Goal: Complete application form: Complete application form

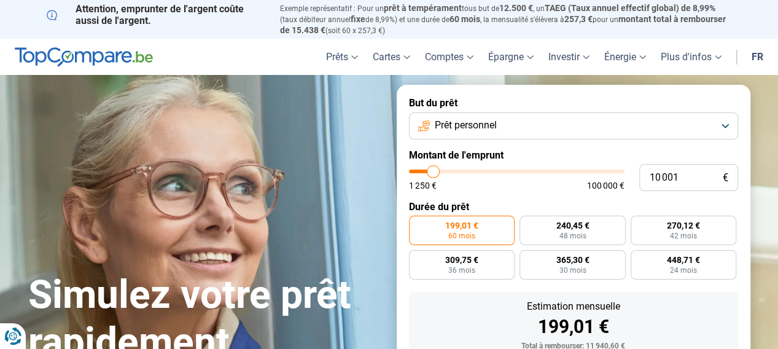
type input "10 750"
type input "10750"
type input "11 250"
type input "11250"
type input "11 500"
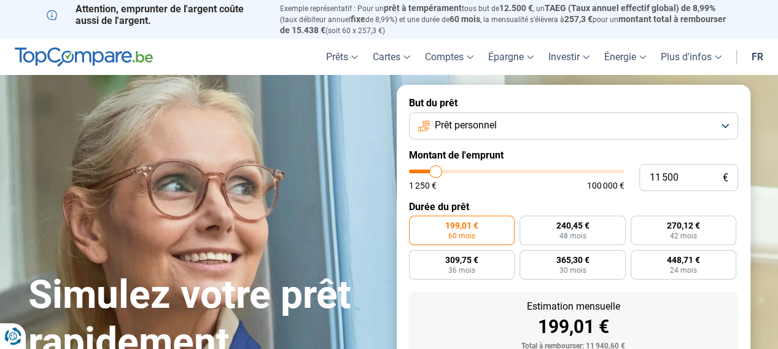
type input "11500"
type input "11 750"
type input "11750"
type input "12 500"
type input "12500"
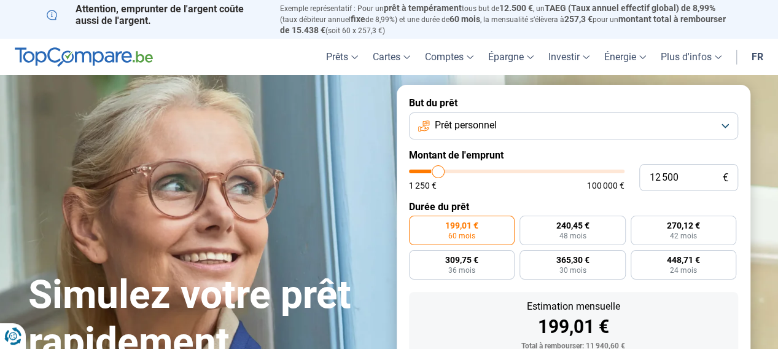
type input "12 750"
type input "12750"
type input "13 250"
type input "13250"
type input "13 500"
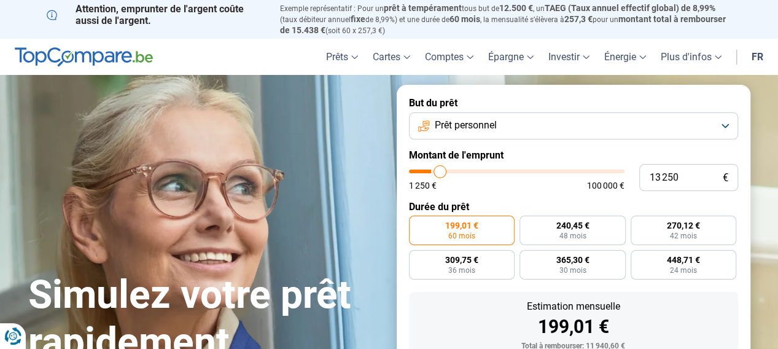
type input "13500"
type input "13 750"
type input "13750"
type input "14 250"
type input "14250"
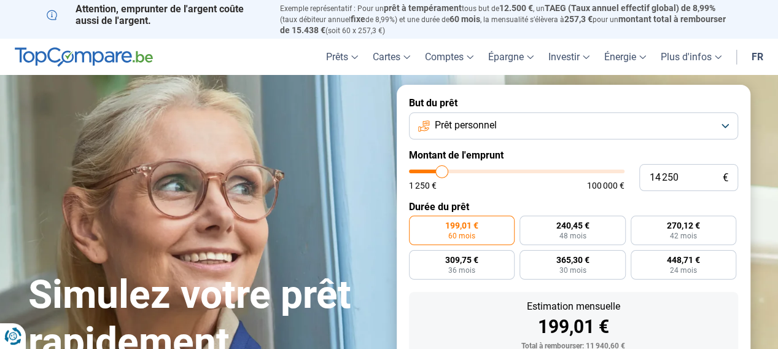
type input "14 500"
type input "14500"
type input "14 750"
type input "14750"
type input "15 000"
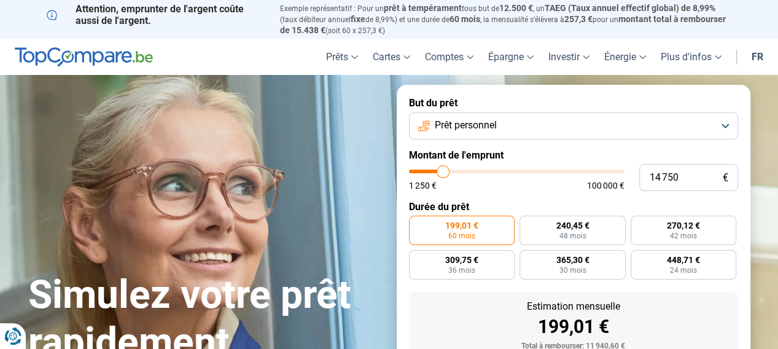
type input "15000"
type input "15 250"
type input "15250"
type input "15 750"
type input "15750"
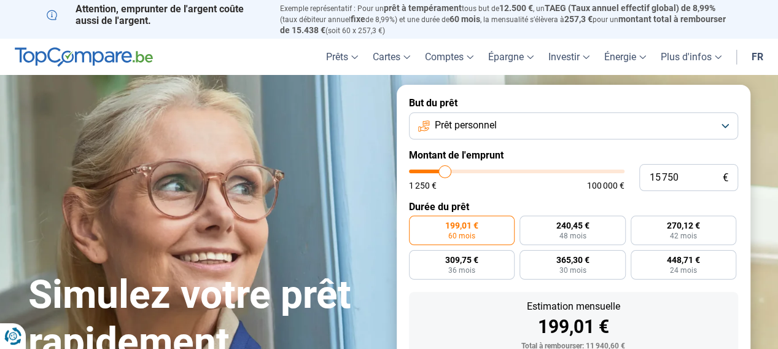
type input "16 000"
type input "16000"
type input "16 250"
type input "16250"
type input "16 750"
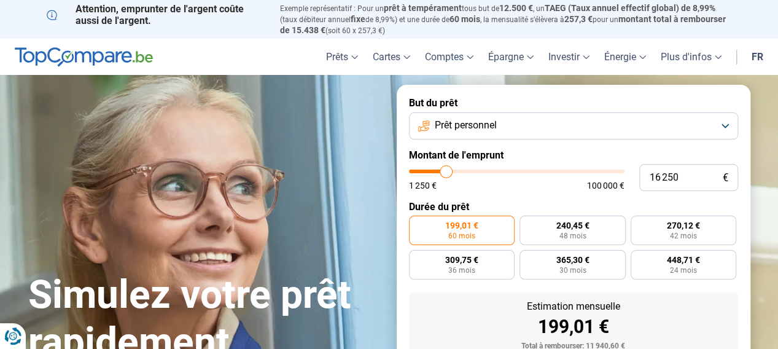
type input "16750"
type input "17 000"
type input "17000"
type input "17 500"
type input "17500"
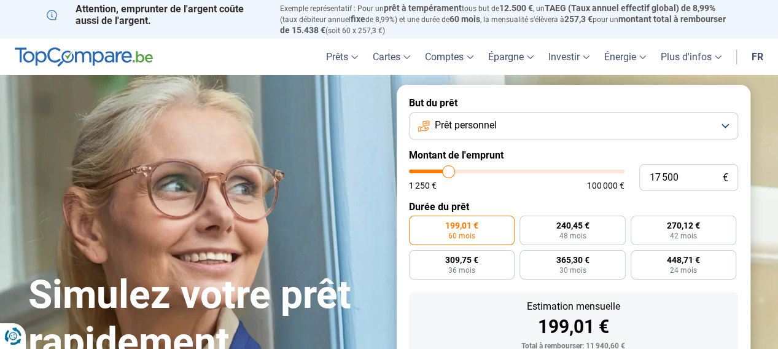
type input "17 750"
type input "17750"
type input "18 000"
type input "18000"
type input "18 250"
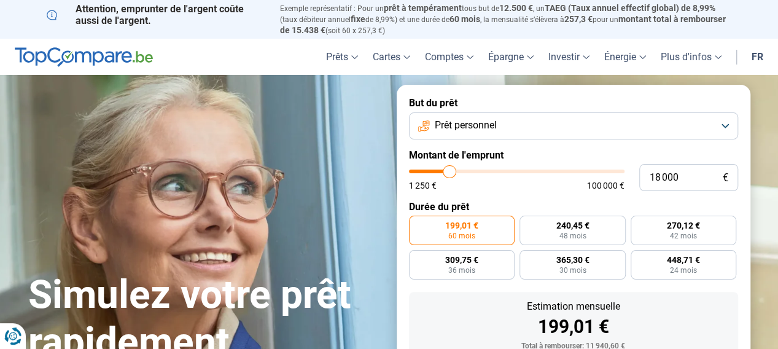
type input "18250"
type input "18 500"
type input "18500"
type input "18 750"
type input "18750"
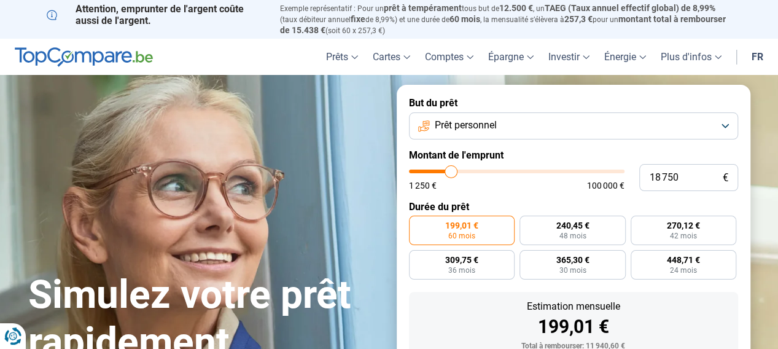
type input "19 250"
type input "19250"
type input "19 500"
type input "19500"
type input "19 750"
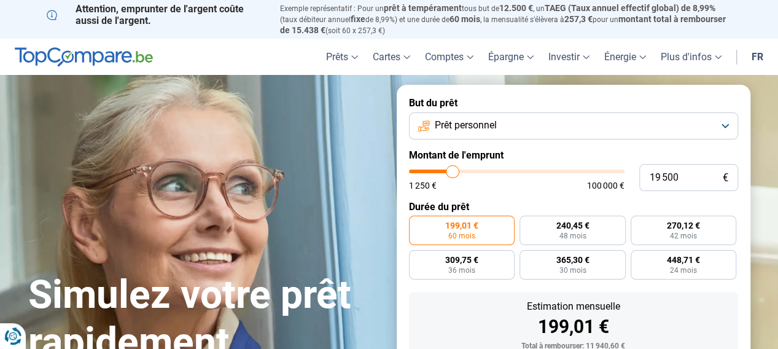
type input "19750"
type input "20 000"
type input "20000"
type input "20 250"
type input "20250"
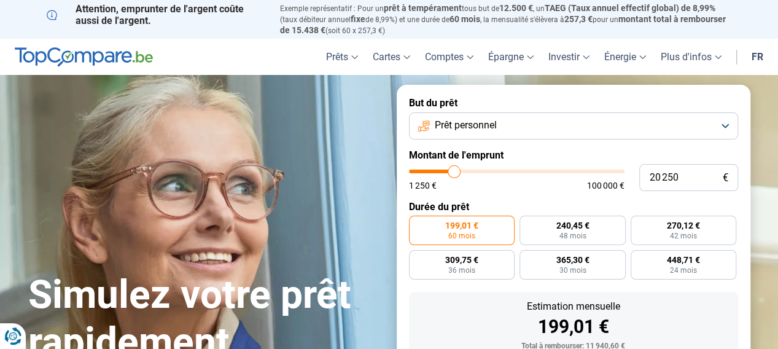
type input "20 500"
drag, startPoint x: 434, startPoint y: 173, endPoint x: 455, endPoint y: 172, distance: 20.3
type input "20500"
click at [455, 172] on input "range" at bounding box center [517, 172] width 216 height 4
radio input "false"
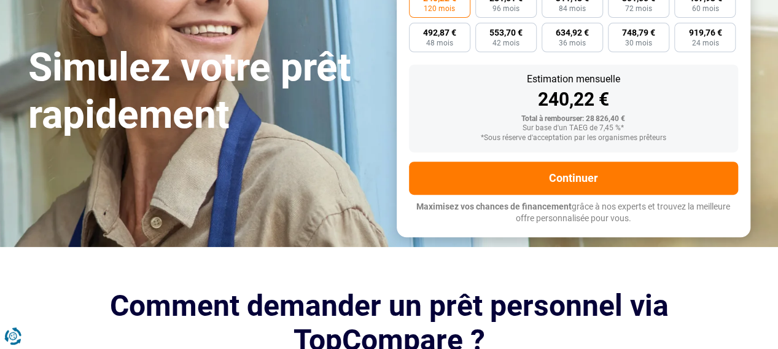
scroll to position [166, 0]
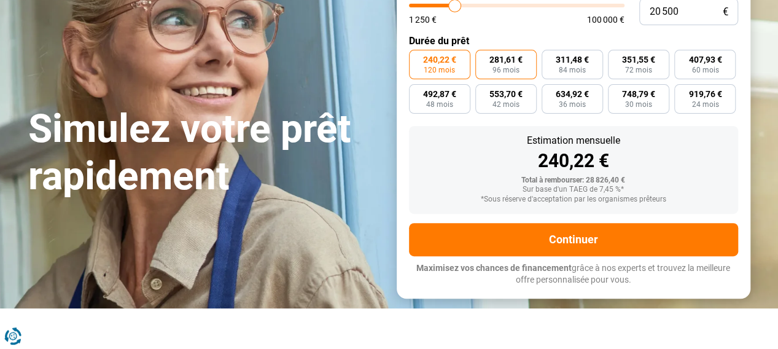
click at [506, 68] on span "96 mois" at bounding box center [506, 69] width 27 height 7
click at [483, 58] on input "281,61 € 96 mois" at bounding box center [479, 54] width 8 height 8
radio input "true"
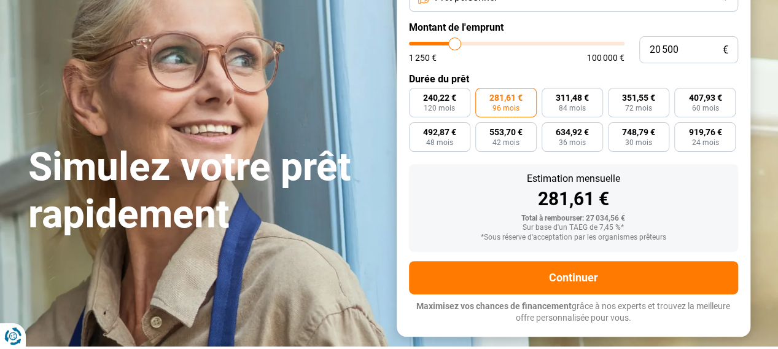
scroll to position [104, 0]
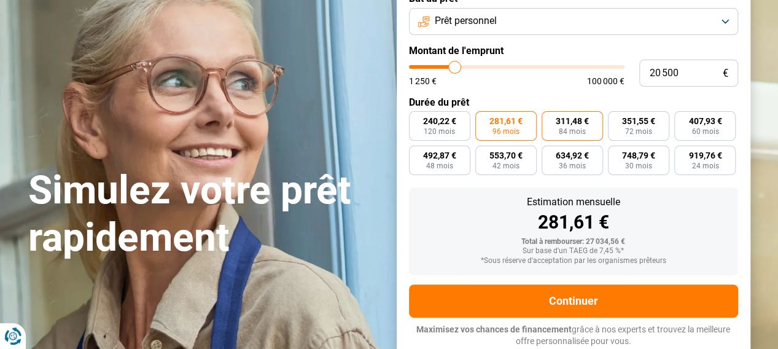
click at [577, 123] on span "311,48 €" at bounding box center [572, 121] width 33 height 9
click at [550, 119] on input "311,48 € 84 mois" at bounding box center [546, 115] width 8 height 8
radio input "true"
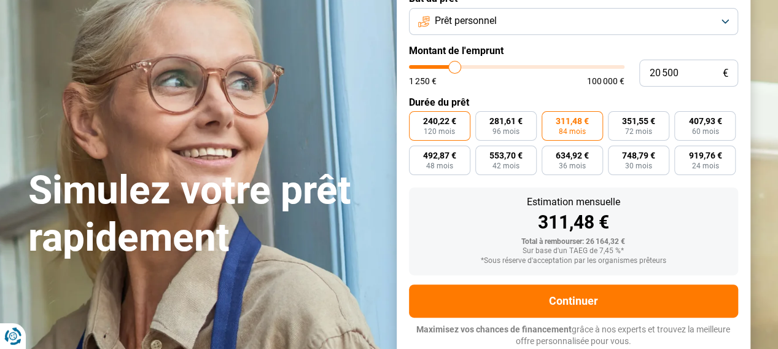
click at [430, 124] on span "240,22 €" at bounding box center [439, 121] width 33 height 9
click at [417, 119] on input "240,22 € 120 mois" at bounding box center [413, 115] width 8 height 8
radio input "true"
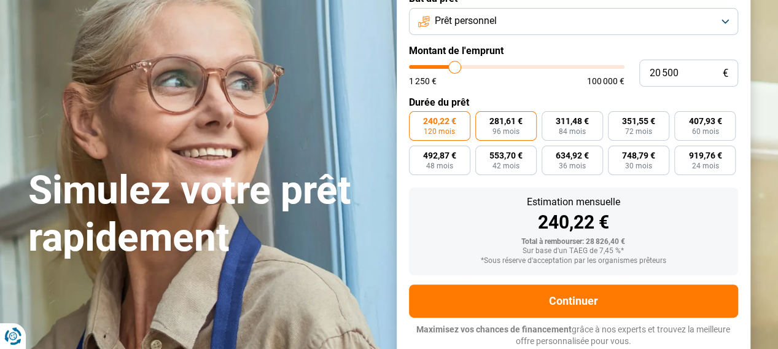
click at [506, 125] on span "281,61 €" at bounding box center [506, 121] width 33 height 9
click at [483, 119] on input "281,61 € 96 mois" at bounding box center [479, 115] width 8 height 8
radio input "true"
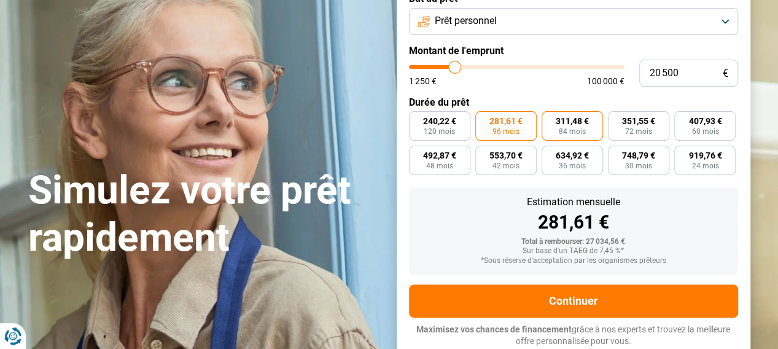
click at [569, 128] on span "84 mois" at bounding box center [572, 131] width 27 height 7
click at [550, 119] on input "311,48 € 84 mois" at bounding box center [546, 115] width 8 height 8
radio input "true"
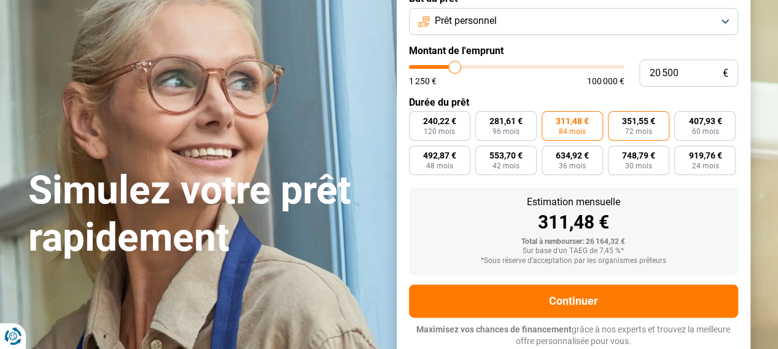
click at [644, 125] on span "351,55 €" at bounding box center [638, 121] width 33 height 9
click at [616, 119] on input "351,55 € 72 mois" at bounding box center [612, 115] width 8 height 8
radio input "true"
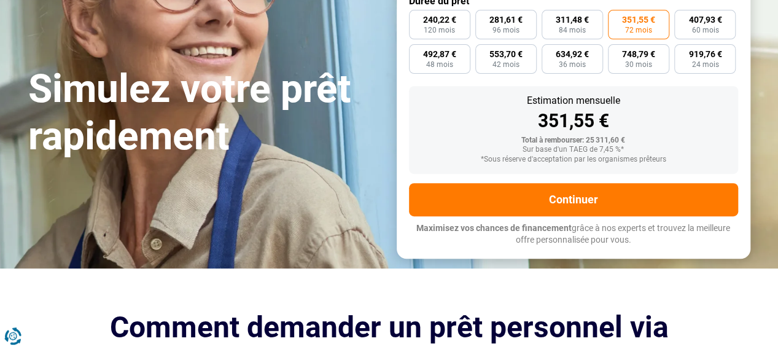
scroll to position [289, 0]
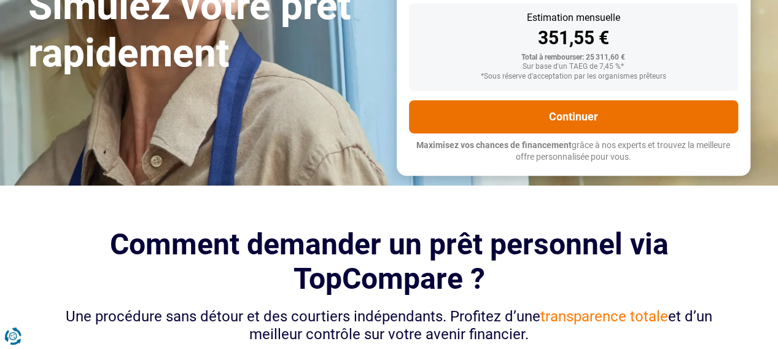
click at [573, 119] on button "Continuer" at bounding box center [573, 116] width 329 height 33
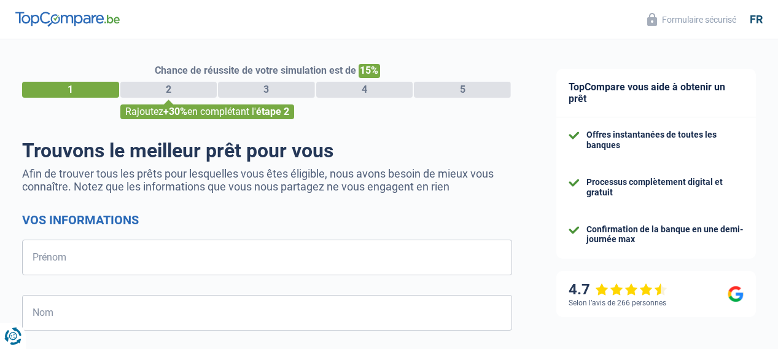
select select "32"
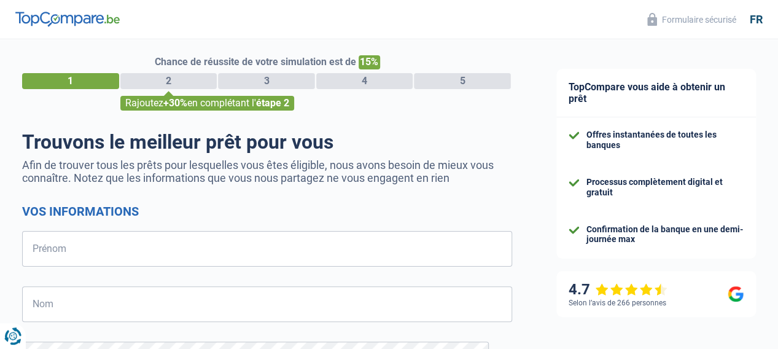
scroll to position [70, 0]
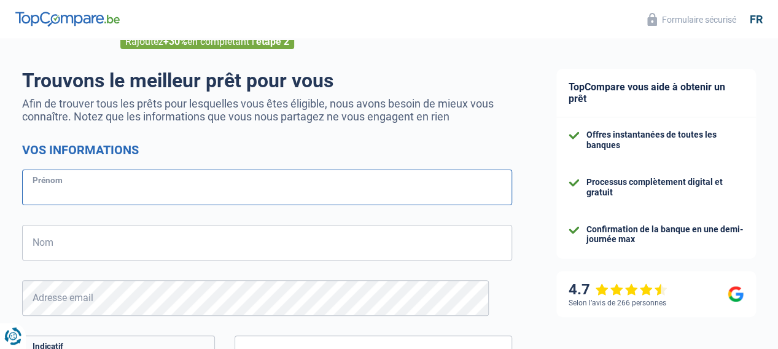
click at [103, 195] on input "Prénom" at bounding box center [267, 188] width 490 height 36
type input "Thibaut"
click at [106, 239] on input "Nom" at bounding box center [267, 243] width 490 height 36
type input "Ris"
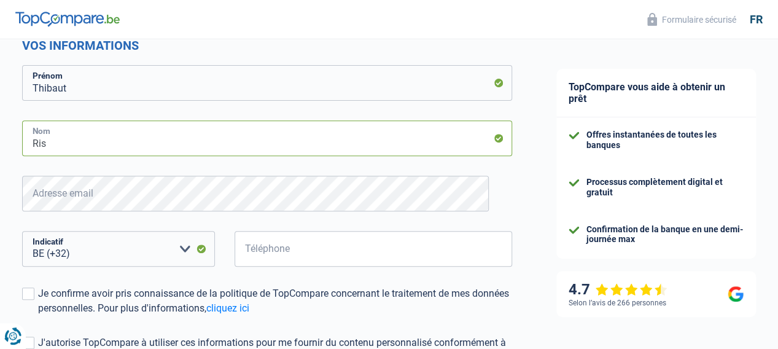
scroll to position [193, 0]
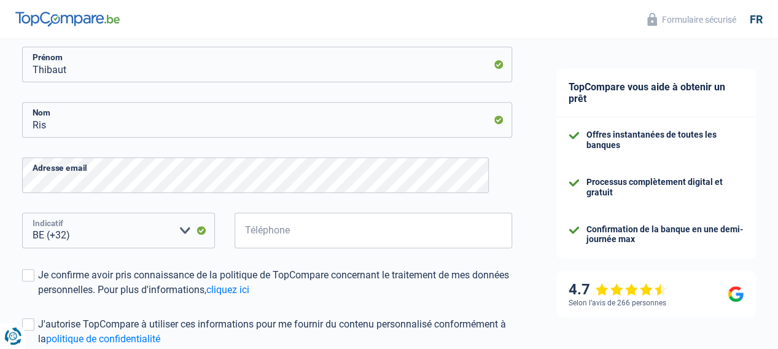
click at [187, 233] on select "BE (+32) LU (+352) Veuillez sélectionner une option" at bounding box center [118, 231] width 193 height 36
click at [104, 239] on select "BE (+32) LU (+352) Veuillez sélectionner une option" at bounding box center [118, 231] width 193 height 36
click at [104, 233] on select "BE (+32) LU (+352) Veuillez sélectionner une option" at bounding box center [118, 231] width 193 height 36
click at [109, 236] on select "BE (+32) LU (+352) Veuillez sélectionner une option" at bounding box center [118, 231] width 193 height 36
click at [296, 227] on input "Téléphone" at bounding box center [374, 231] width 278 height 36
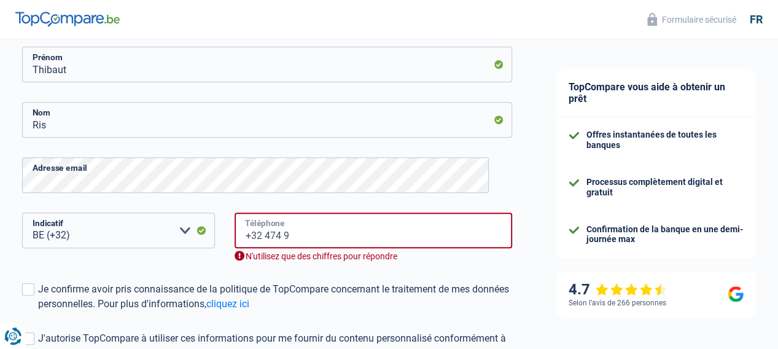
click at [292, 233] on input "+32 474 9" at bounding box center [374, 231] width 278 height 36
drag, startPoint x: 264, startPoint y: 235, endPoint x: 240, endPoint y: 235, distance: 24.6
click at [240, 235] on input "+32 474 9" at bounding box center [374, 231] width 278 height 36
click at [279, 235] on input "474 9" at bounding box center [374, 231] width 278 height 36
click at [281, 232] on input "474 9637" at bounding box center [374, 231] width 278 height 36
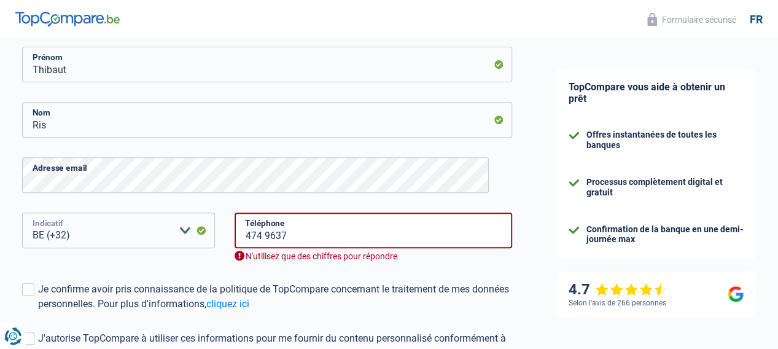
click at [112, 235] on select "BE (+32) LU (+352) Veuillez sélectionner une option" at bounding box center [118, 231] width 193 height 36
click at [267, 273] on div "474 9637 Téléphone N'utilisez que des chiffres pour répondre" at bounding box center [373, 247] width 297 height 69
click at [319, 234] on input "474 9637" at bounding box center [374, 231] width 278 height 36
click at [278, 233] on input "474 9637" at bounding box center [374, 231] width 278 height 36
click at [293, 233] on input "474 9637" at bounding box center [374, 231] width 278 height 36
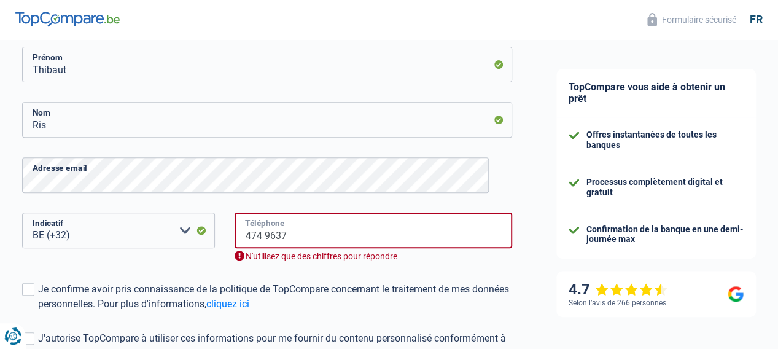
click at [270, 236] on input "474 9637" at bounding box center [374, 231] width 278 height 36
drag, startPoint x: 301, startPoint y: 235, endPoint x: 189, endPoint y: 234, distance: 111.8
click at [189, 234] on div "BE (+32) LU (+352) Veuillez sélectionner une option Indicatif 474 9637 Téléphon…" at bounding box center [267, 247] width 509 height 69
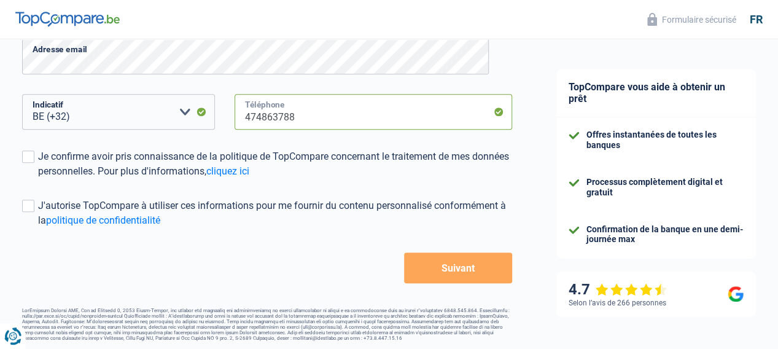
scroll to position [316, 0]
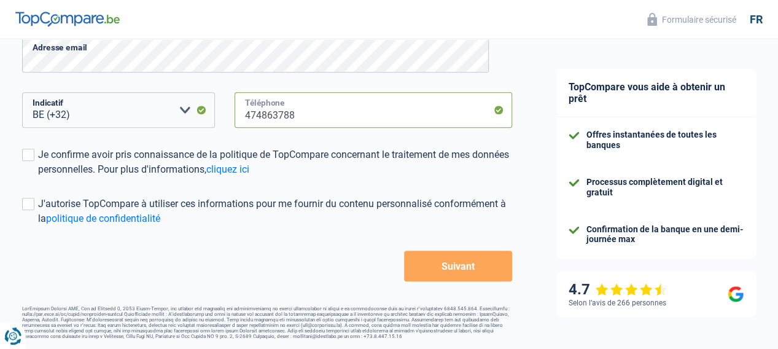
click at [268, 111] on input "474863788" at bounding box center [374, 110] width 278 height 36
type input "47463788"
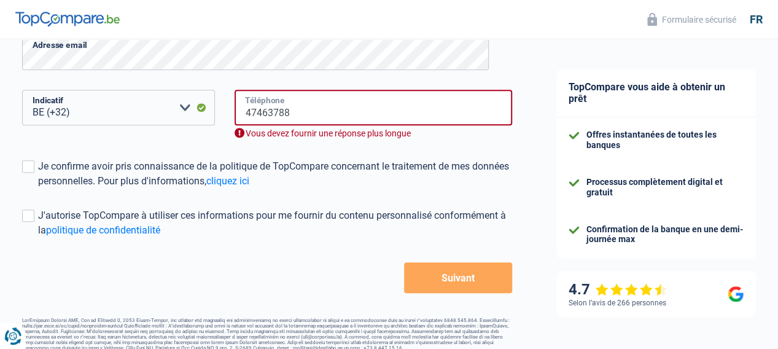
drag, startPoint x: 302, startPoint y: 114, endPoint x: 170, endPoint y: 111, distance: 132.1
click at [170, 111] on div "BE (+32) LU (+352) Veuillez sélectionner une option Indicatif 47463788 Téléphon…" at bounding box center [267, 124] width 509 height 69
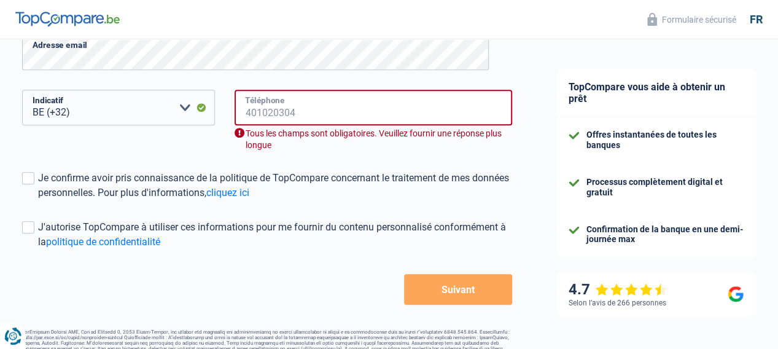
drag, startPoint x: 313, startPoint y: 108, endPoint x: 236, endPoint y: 126, distance: 78.8
click at [236, 125] on div "Téléphone" at bounding box center [374, 108] width 278 height 36
drag, startPoint x: 303, startPoint y: 117, endPoint x: 263, endPoint y: 117, distance: 39.9
click at [263, 117] on input "Téléphone" at bounding box center [374, 108] width 278 height 36
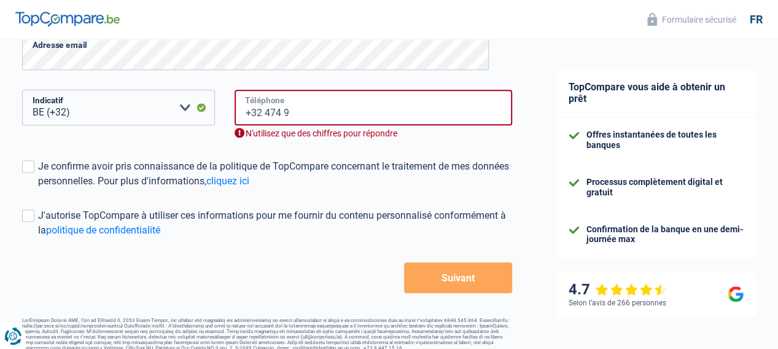
drag, startPoint x: 265, startPoint y: 111, endPoint x: 244, endPoint y: 115, distance: 20.7
click at [244, 115] on input "+32 474 9" at bounding box center [374, 108] width 278 height 36
type input "474 9"
click at [290, 114] on input "474 9" at bounding box center [374, 108] width 278 height 36
drag, startPoint x: 290, startPoint y: 114, endPoint x: 234, endPoint y: 118, distance: 56.1
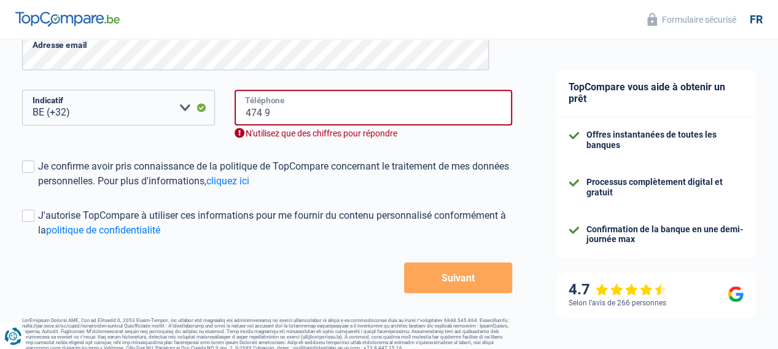
click at [234, 118] on div "474 9 Téléphone N'utilisez que des chiffres pour répondre" at bounding box center [373, 124] width 297 height 69
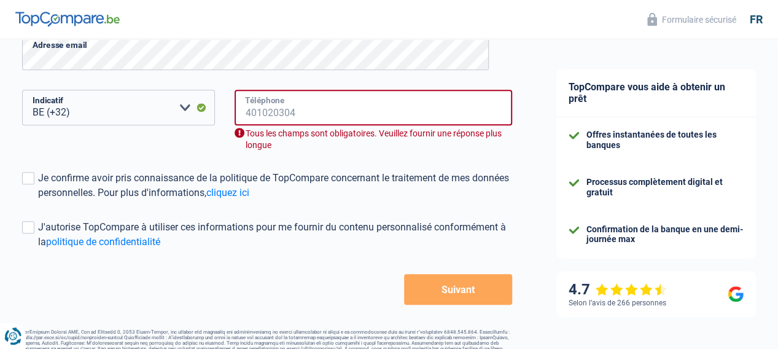
click at [305, 111] on input "Téléphone" at bounding box center [374, 108] width 278 height 36
drag, startPoint x: 305, startPoint y: 111, endPoint x: 251, endPoint y: 117, distance: 54.4
click at [216, 123] on div "BE (+32) LU (+352) Veuillez sélectionner une option Indicatif Téléphone Tous le…" at bounding box center [267, 130] width 509 height 81
drag, startPoint x: 300, startPoint y: 112, endPoint x: 236, endPoint y: 108, distance: 63.4
click at [240, 109] on input "Téléphone" at bounding box center [374, 108] width 278 height 36
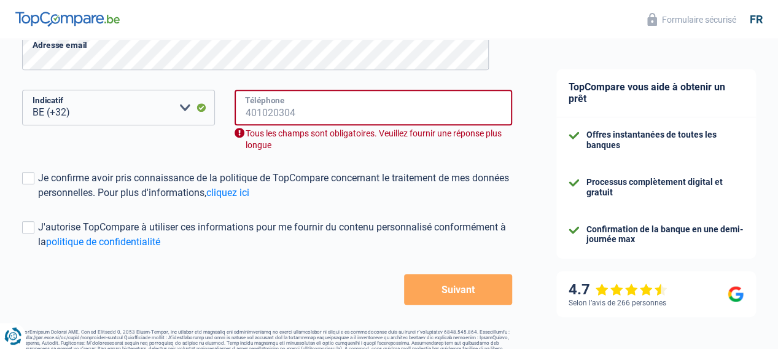
drag, startPoint x: 246, startPoint y: 110, endPoint x: 314, endPoint y: 115, distance: 67.7
click at [314, 115] on input "Téléphone" at bounding box center [374, 108] width 278 height 36
click at [308, 114] on input "Téléphone" at bounding box center [374, 108] width 278 height 36
click at [308, 112] on input "Téléphone" at bounding box center [374, 108] width 278 height 36
drag, startPoint x: 428, startPoint y: 258, endPoint x: 426, endPoint y: 241, distance: 16.7
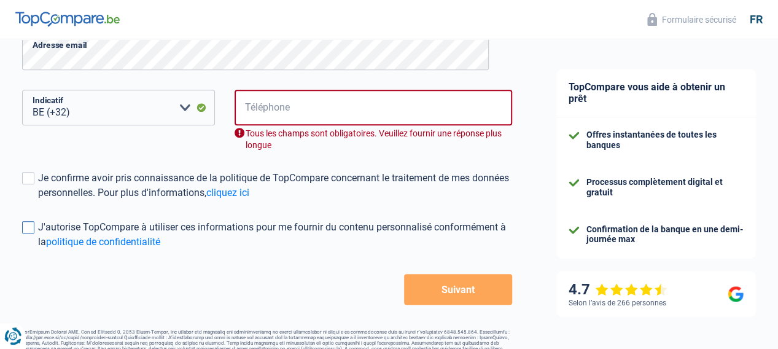
click at [428, 255] on form "Vos informations Thibaut Prénom Ris Nom Adresse email BE (+32) LU (+352) Veuill…" at bounding box center [267, 101] width 490 height 408
click at [249, 109] on input "Téléphone" at bounding box center [374, 108] width 278 height 36
click at [308, 114] on input "Téléphone" at bounding box center [374, 108] width 278 height 36
click at [240, 96] on input "Téléphone" at bounding box center [374, 108] width 278 height 36
click at [311, 118] on input "Téléphone" at bounding box center [374, 108] width 278 height 36
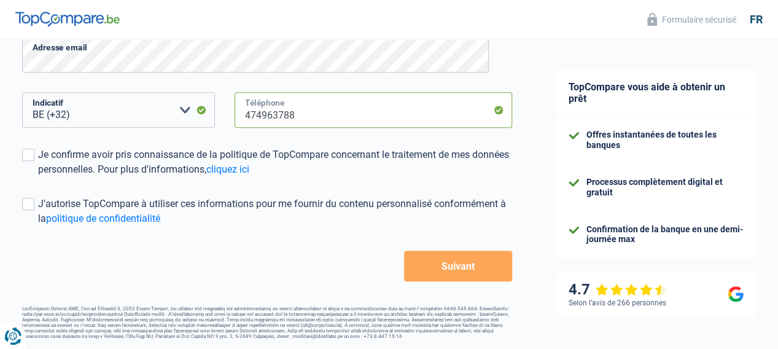
type input "474963788"
click at [450, 260] on button "Suivant" at bounding box center [458, 266] width 108 height 31
click at [461, 267] on button "Suivant" at bounding box center [458, 266] width 108 height 31
click at [34, 150] on span at bounding box center [28, 155] width 12 height 12
click at [38, 177] on input "Je confirme avoir pris connaissance de la politique de TopCompare concernant le…" at bounding box center [38, 177] width 0 height 0
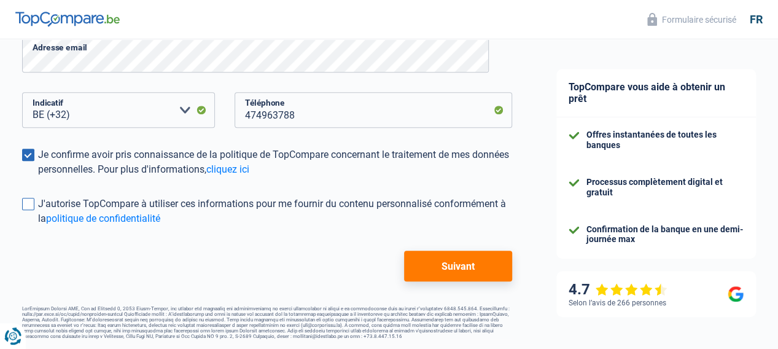
click at [34, 206] on span at bounding box center [28, 204] width 12 height 12
click at [38, 226] on input "J'autorise TopCompare à utiliser ces informations pour me fournir du contenu pe…" at bounding box center [38, 226] width 0 height 0
click at [459, 268] on button "Suivant" at bounding box center [458, 266] width 108 height 31
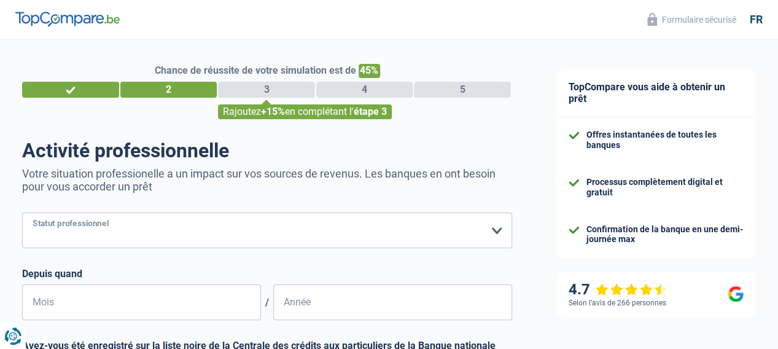
click at [485, 228] on select "Ouvrier Employé privé Employé public Invalide Indépendant Pensionné Chômeur Mut…" at bounding box center [267, 231] width 490 height 36
select select "publicEmployee"
click at [33, 214] on select "Ouvrier Employé privé Employé public Invalide Indépendant Pensionné Chômeur Mut…" at bounding box center [267, 231] width 490 height 36
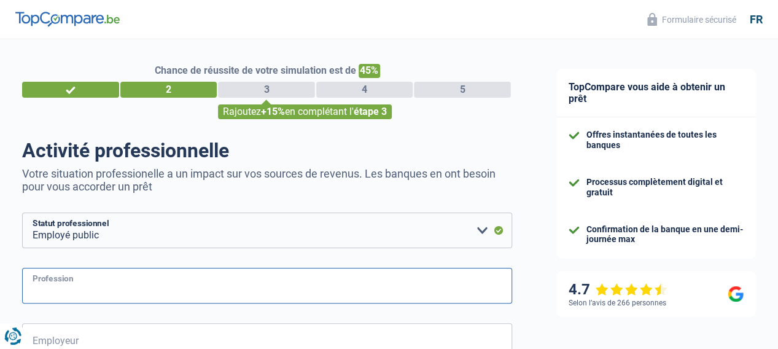
click at [227, 278] on input "Profession" at bounding box center [267, 286] width 490 height 36
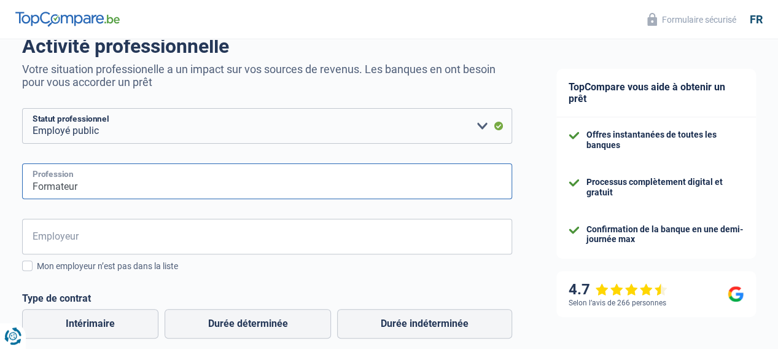
scroll to position [123, 0]
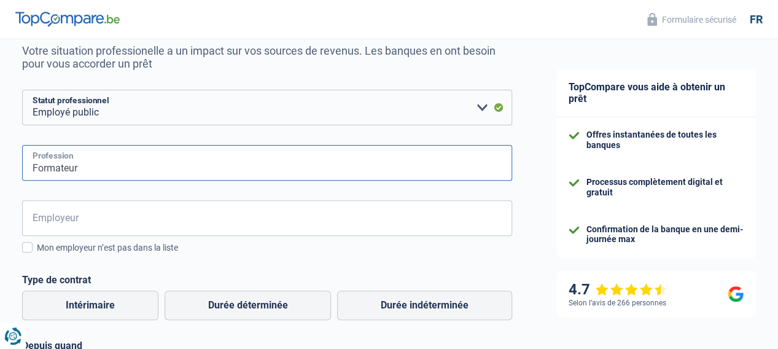
type input "Formateur"
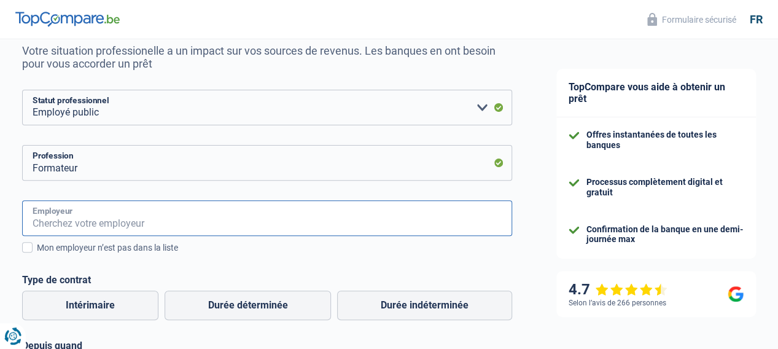
click at [176, 226] on input "Employeur" at bounding box center [267, 218] width 490 height 36
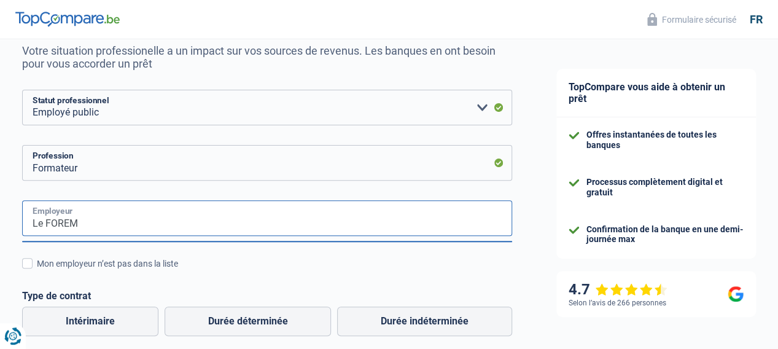
scroll to position [184, 0]
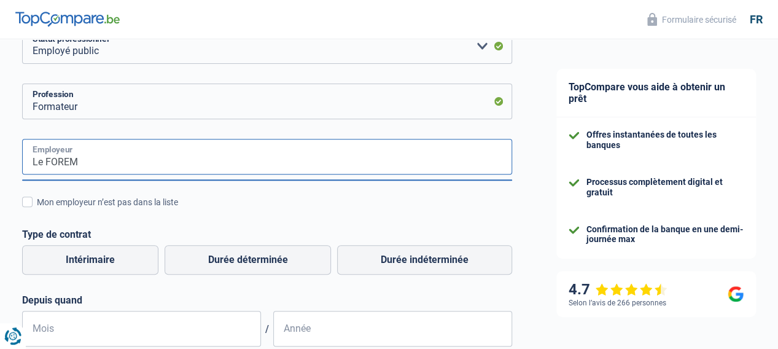
click at [55, 165] on input "Le FOREM" at bounding box center [267, 157] width 490 height 36
type input "Le FOREM"
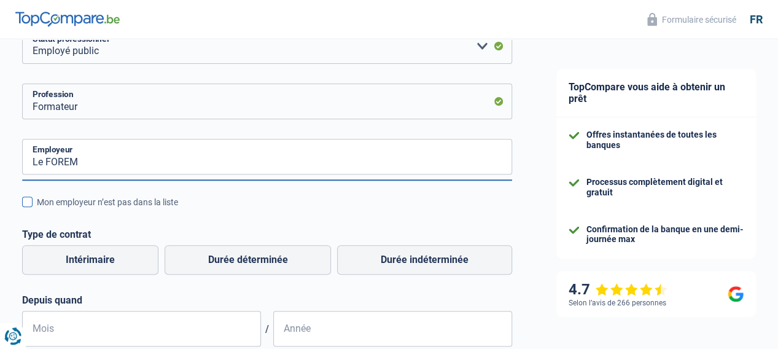
click at [33, 205] on span at bounding box center [27, 202] width 10 height 10
click at [37, 209] on input "Mon employeur n’est pas dans la liste" at bounding box center [37, 209] width 0 height 0
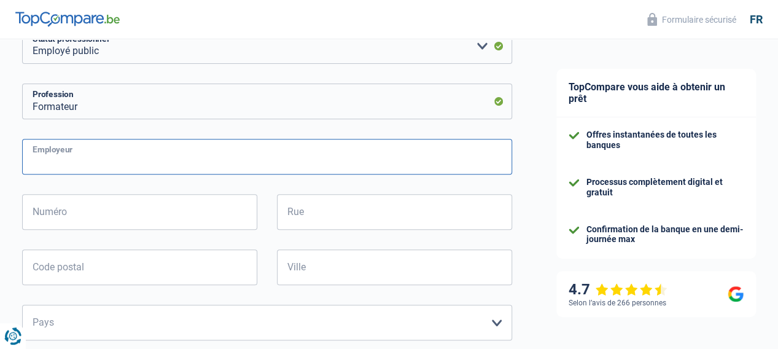
click at [96, 155] on input "Employeur" at bounding box center [267, 157] width 490 height 36
type input "l"
type input "Le Forem"
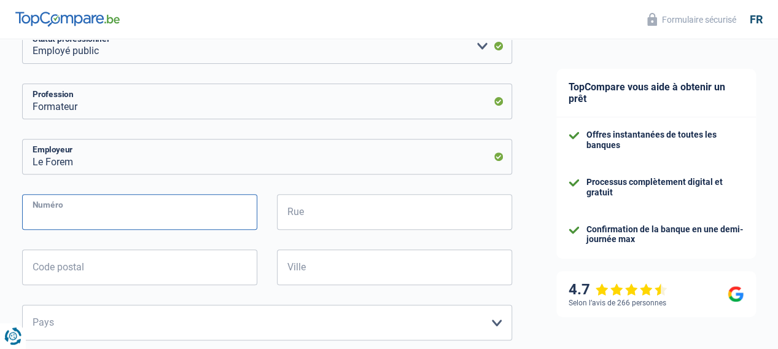
click at [176, 205] on input "Numéro" at bounding box center [139, 212] width 235 height 36
type input "104"
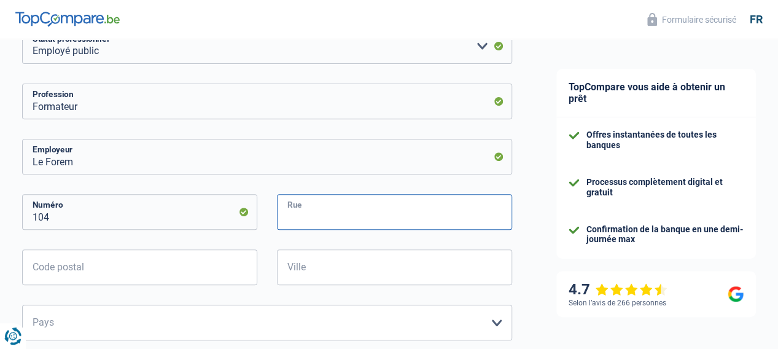
click at [319, 213] on input "Rue" at bounding box center [394, 212] width 235 height 36
type input "boulevard Tirou"
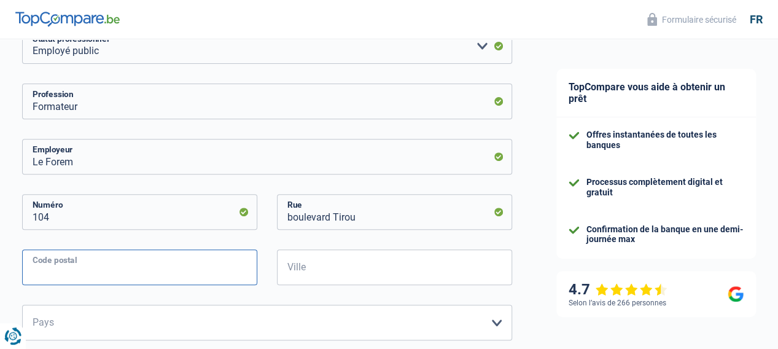
click at [158, 259] on input "Code postal" at bounding box center [139, 267] width 235 height 36
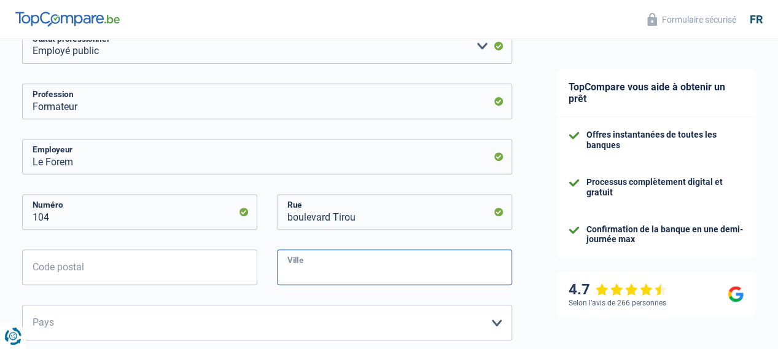
click at [327, 270] on input "Ville" at bounding box center [394, 267] width 235 height 36
type input "Charleroi"
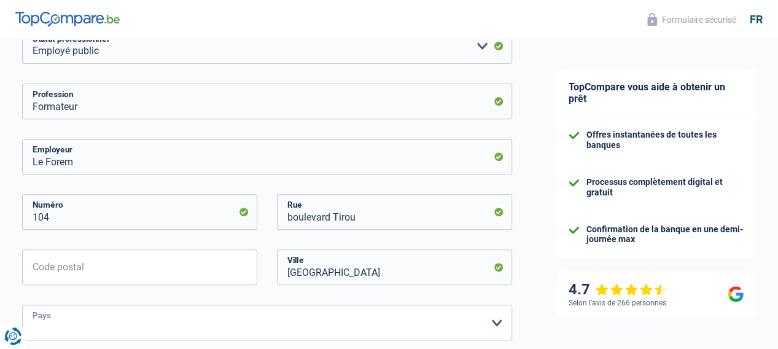
click at [487, 321] on select "Belgique France Allemagne Italie Luxembourg Pays-Bas Espagne Suisse Veuillez sé…" at bounding box center [267, 323] width 490 height 36
select select "BE"
click at [33, 306] on select "Belgique France Allemagne Italie Luxembourg Pays-Bas Espagne Suisse Veuillez sé…" at bounding box center [267, 323] width 490 height 36
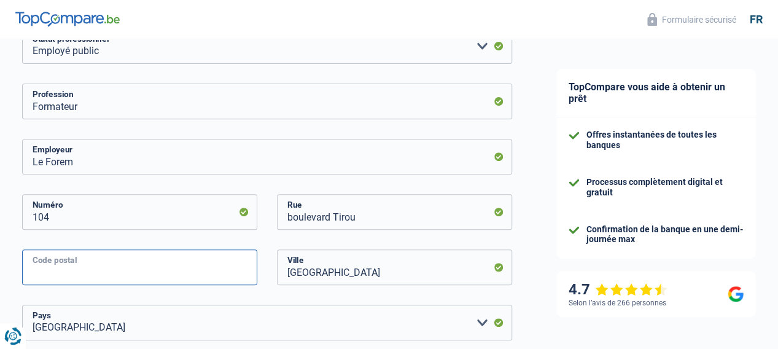
click at [143, 270] on input "Code postal" at bounding box center [139, 267] width 235 height 36
type input "8"
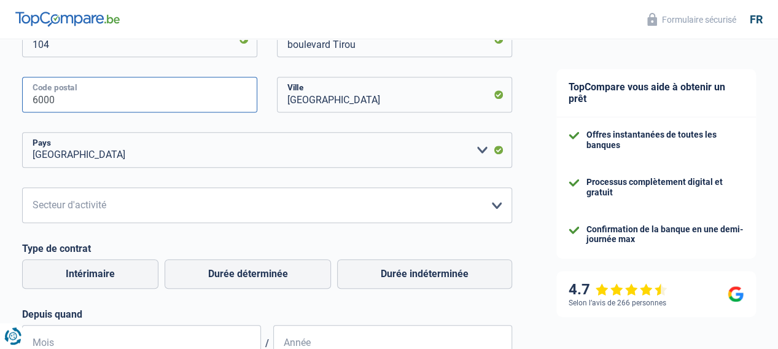
scroll to position [369, 0]
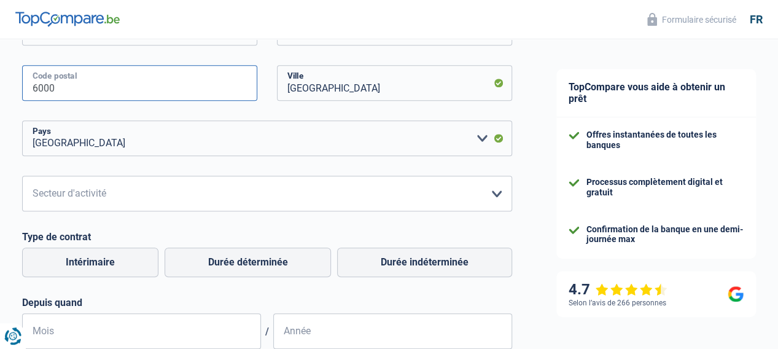
type input "6000"
click at [0, 23] on header "Formulaire sécurisé fr" at bounding box center [389, 19] width 778 height 39
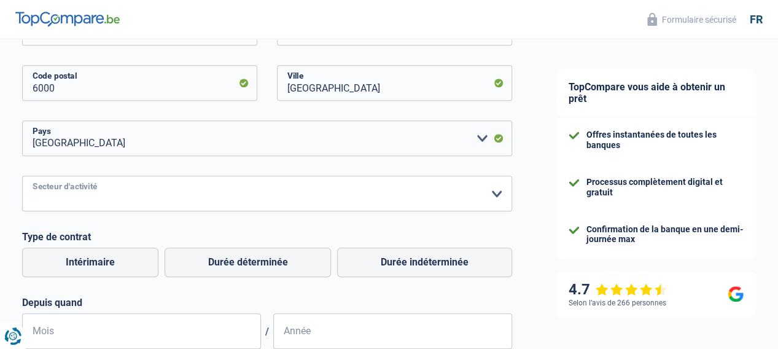
click at [489, 191] on select "Agriculture/Pêche Industrie Horeca Courier/Fitness/Taxi Construction Banques/As…" at bounding box center [267, 194] width 490 height 36
click at [20, 171] on div "Chance de réussite de votre simulation est de 45% 1 2 3 4 5 Rajoutez +15% en co…" at bounding box center [267, 125] width 534 height 919
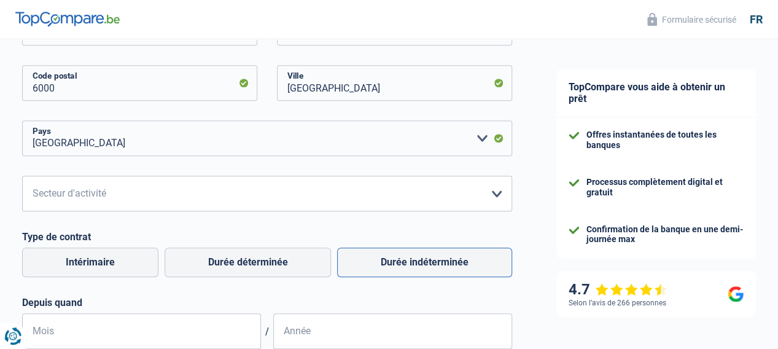
click at [404, 262] on label "Durée indéterminée" at bounding box center [424, 262] width 175 height 29
click at [404, 262] on input "Durée indéterminée" at bounding box center [424, 262] width 175 height 29
radio input "true"
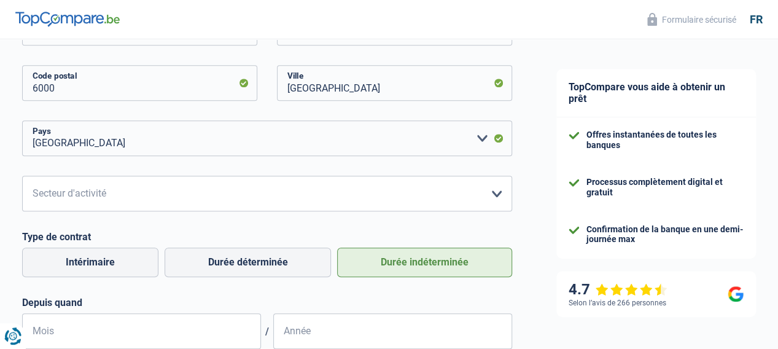
scroll to position [491, 0]
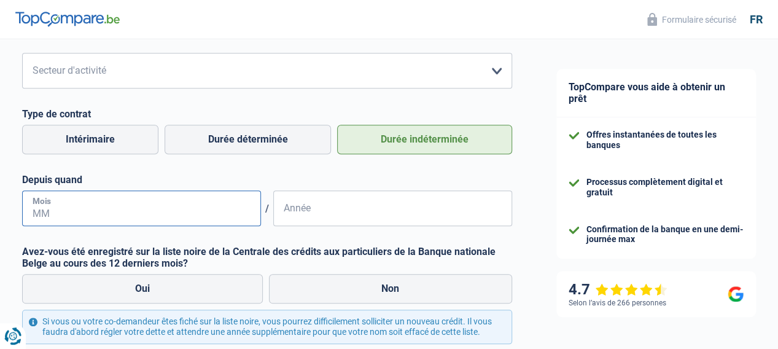
click at [120, 212] on input "Mois" at bounding box center [141, 208] width 239 height 36
type input "03"
click at [319, 212] on input "Année" at bounding box center [392, 208] width 239 height 36
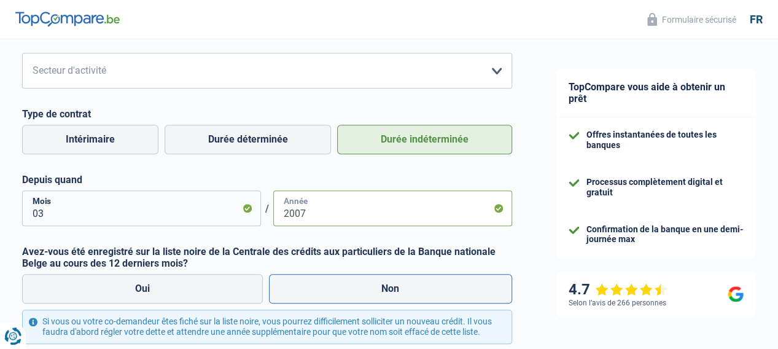
type input "2007"
click at [387, 293] on label "Non" at bounding box center [391, 288] width 244 height 29
click at [387, 293] on input "Non" at bounding box center [391, 288] width 244 height 29
radio input "true"
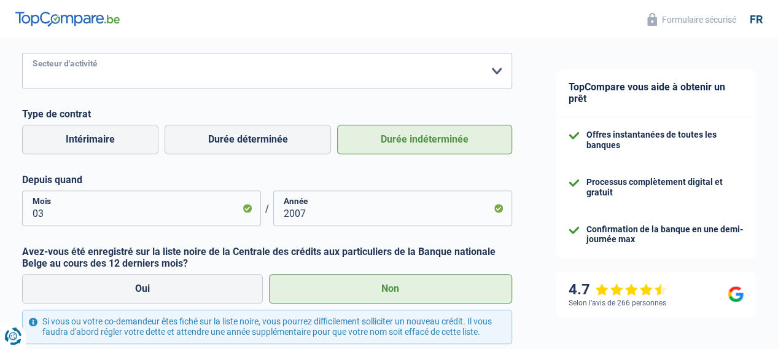
click at [144, 67] on select "Agriculture/Pêche Industrie Horeca Courier/Fitness/Taxi Construction Banques/As…" at bounding box center [267, 71] width 490 height 36
click at [95, 65] on select "Agriculture/Pêche Industrie Horeca Courier/Fitness/Taxi Construction Banques/As…" at bounding box center [267, 71] width 490 height 36
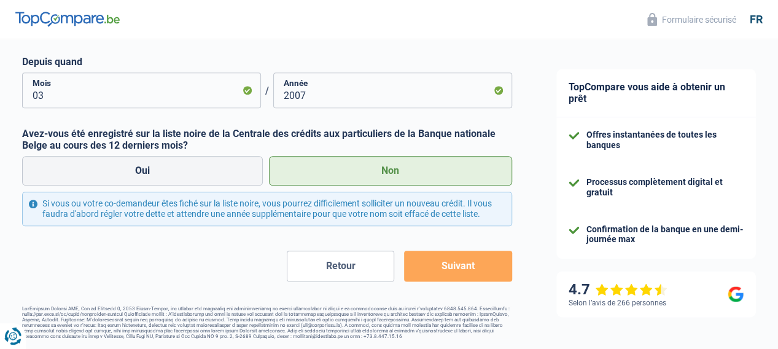
scroll to position [622, 0]
click at [446, 265] on button "Suivant" at bounding box center [458, 266] width 108 height 31
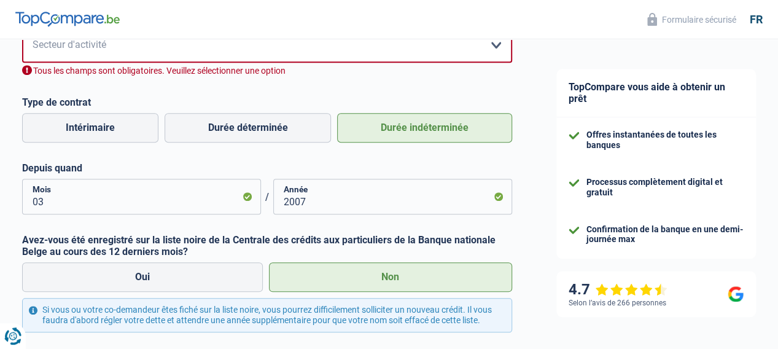
scroll to position [504, 0]
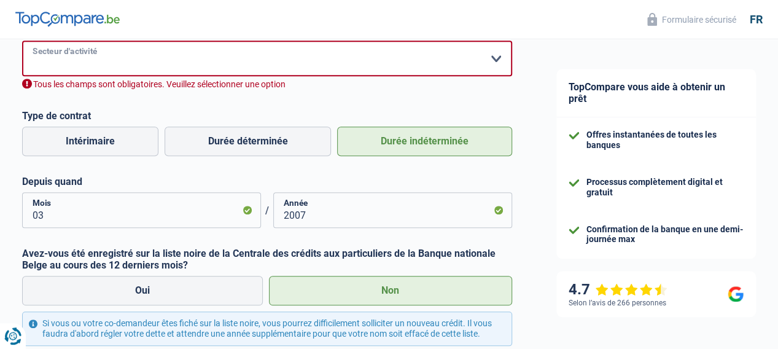
click at [125, 63] on select "Agriculture/Pêche Industrie Horeca Courier/Fitness/Taxi Construction Banques/As…" at bounding box center [267, 59] width 490 height 36
click at [143, 55] on select "Agriculture/Pêche Industrie Horeca Courier/Fitness/Taxi Construction Banques/As…" at bounding box center [267, 59] width 490 height 36
click at [145, 50] on select "Agriculture/Pêche Industrie Horeca Courier/Fitness/Taxi Construction Banques/As…" at bounding box center [267, 59] width 490 height 36
click at [146, 50] on select "Agriculture/Pêche Industrie Horeca Courier/Fitness/Taxi Construction Banques/As…" at bounding box center [267, 59] width 490 height 36
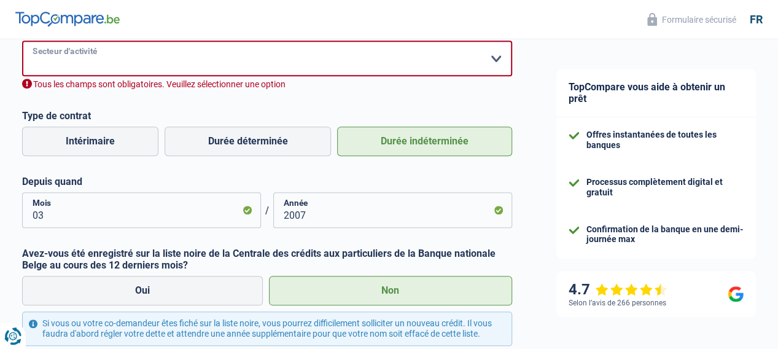
select select "bigCompanies"
click at [33, 42] on select "Agriculture/Pêche Industrie Horeca Courier/Fitness/Taxi Construction Banques/As…" at bounding box center [267, 59] width 490 height 36
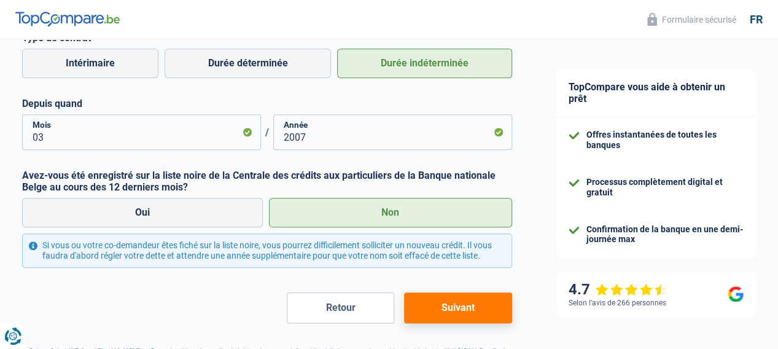
scroll to position [622, 0]
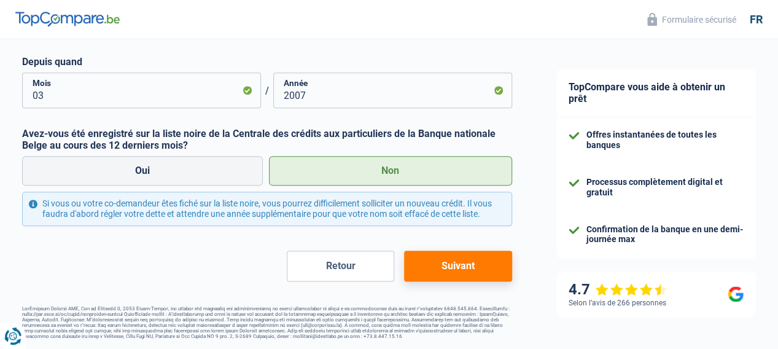
click at [443, 256] on button "Suivant" at bounding box center [458, 266] width 108 height 31
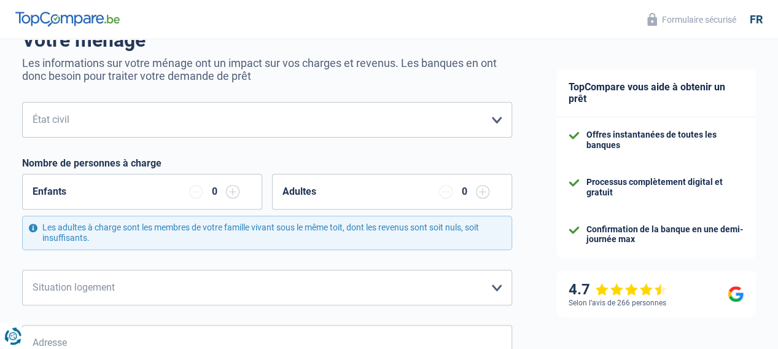
scroll to position [123, 0]
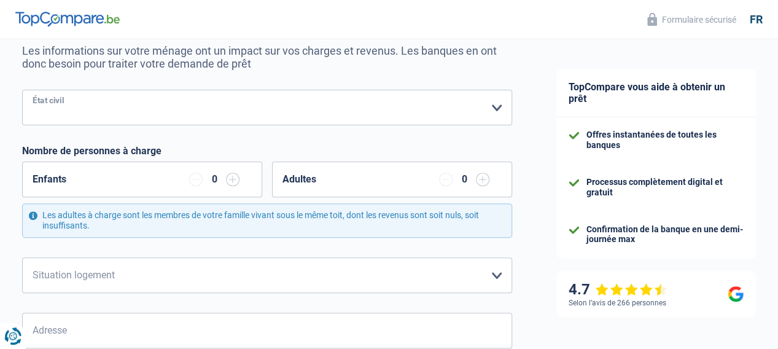
click at [490, 104] on select "Célibataire Marié(e) Cohabitant(e) légal(e) Divorcé(e) Veuf(ve) Séparé (de fait…" at bounding box center [267, 108] width 490 height 36
select select "married"
click at [33, 91] on select "Célibataire Marié(e) Cohabitant(e) légal(e) Divorcé(e) Veuf(ve) Séparé (de fait…" at bounding box center [267, 108] width 490 height 36
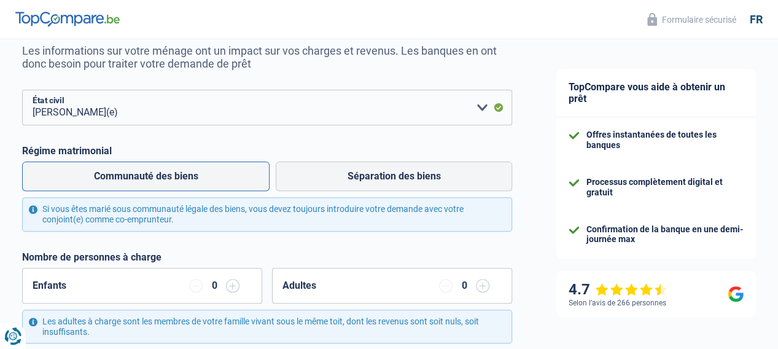
click at [177, 177] on label "Communauté des biens" at bounding box center [146, 176] width 248 height 29
click at [177, 177] on input "Communauté des biens" at bounding box center [146, 176] width 248 height 29
radio input "true"
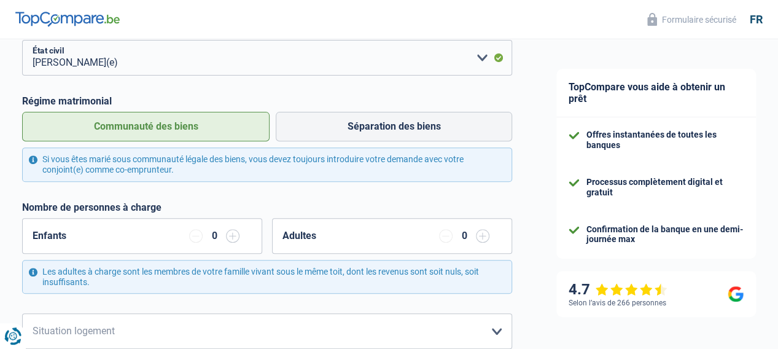
scroll to position [184, 0]
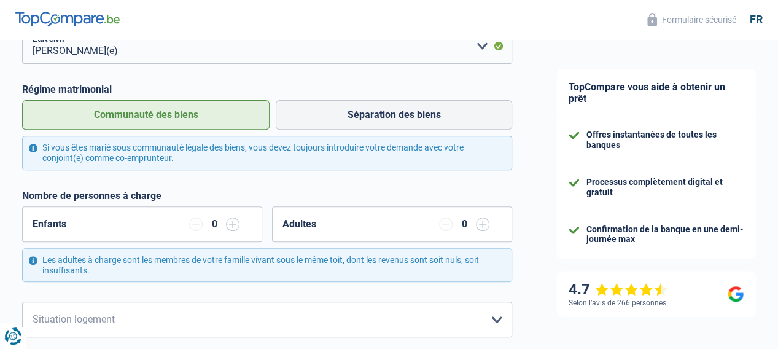
click at [232, 224] on input "button" at bounding box center [233, 224] width 14 height 14
click at [476, 222] on input "button" at bounding box center [483, 224] width 14 height 14
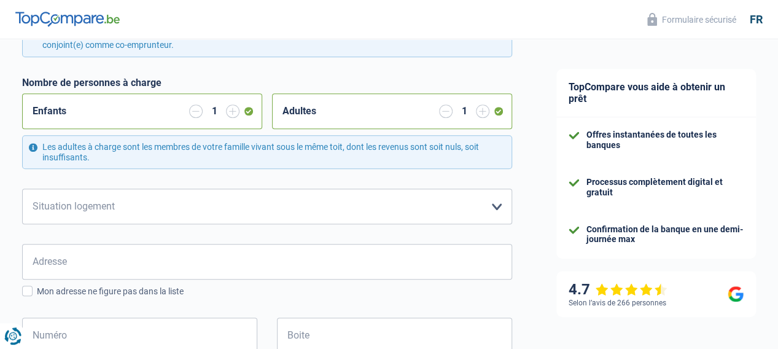
scroll to position [307, 0]
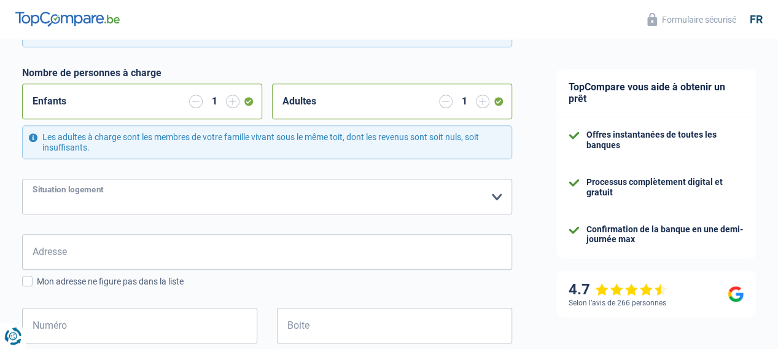
click at [479, 197] on select "Locataire Propriétaire avec prêt hypothécaire Propriétaire sans prêt hypothécai…" at bounding box center [267, 197] width 490 height 36
select select "ownerWithMortgage"
click at [33, 179] on select "Locataire Propriétaire avec prêt hypothécaire Propriétaire sans prêt hypothécai…" at bounding box center [267, 197] width 490 height 36
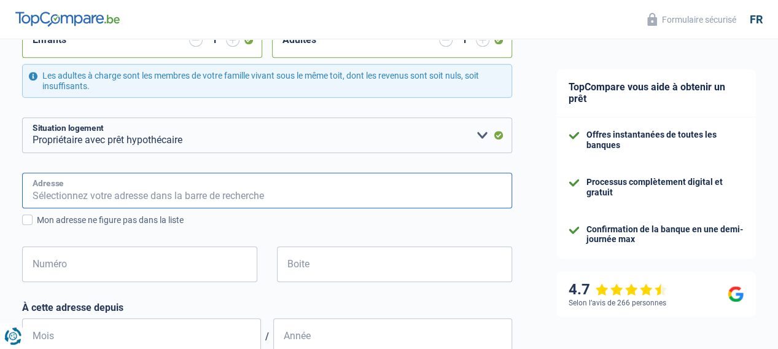
click at [79, 189] on input "Adresse" at bounding box center [267, 191] width 490 height 36
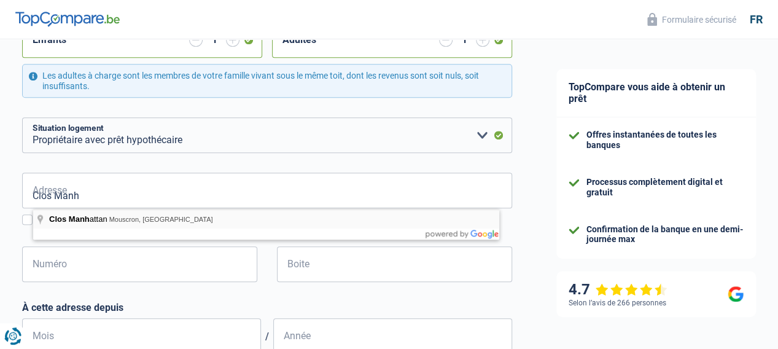
type input "Clos Manhattan, Mouscron, Belgique"
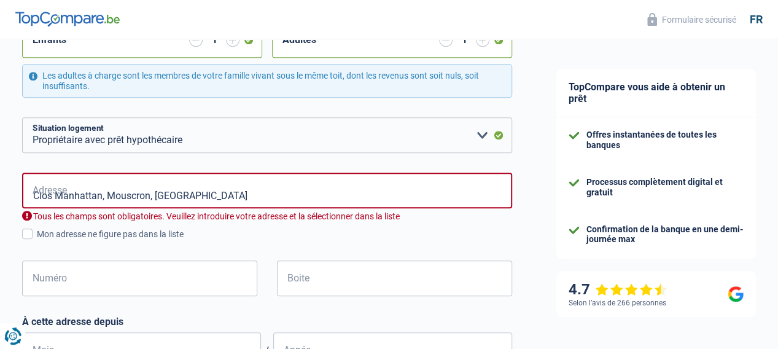
select select "BE"
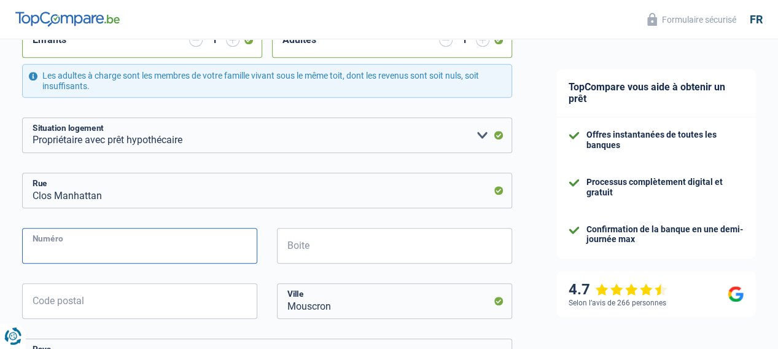
click at [82, 248] on input "Numéro" at bounding box center [139, 246] width 235 height 36
type input "61"
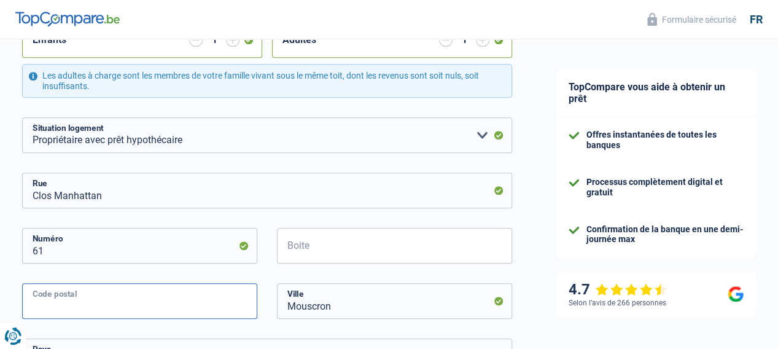
click at [109, 303] on input "Code postal" at bounding box center [139, 301] width 235 height 36
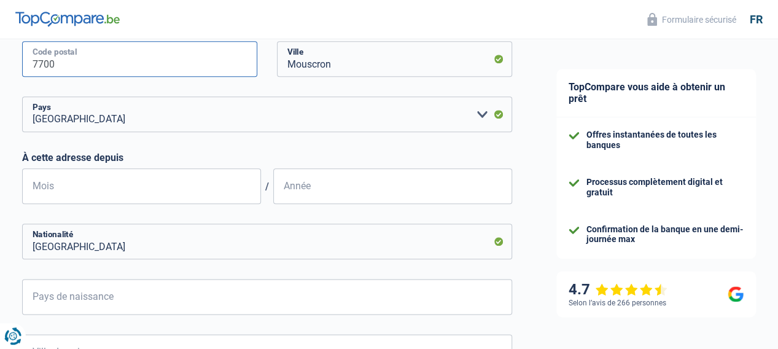
scroll to position [614, 0]
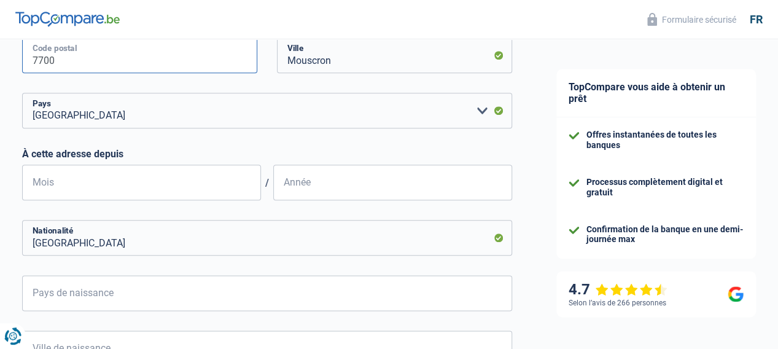
type input "7700"
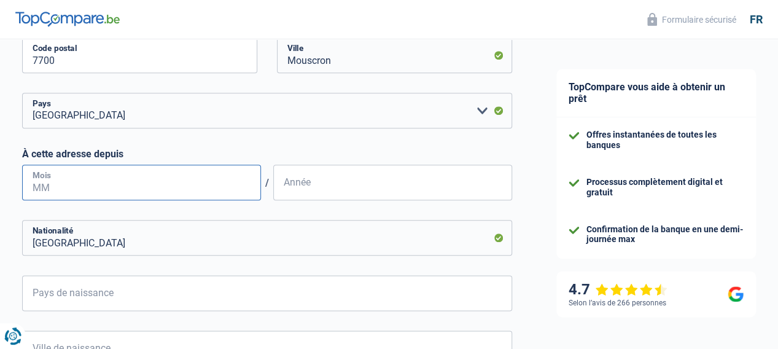
click at [115, 190] on input "Mois" at bounding box center [141, 183] width 239 height 36
type input "10"
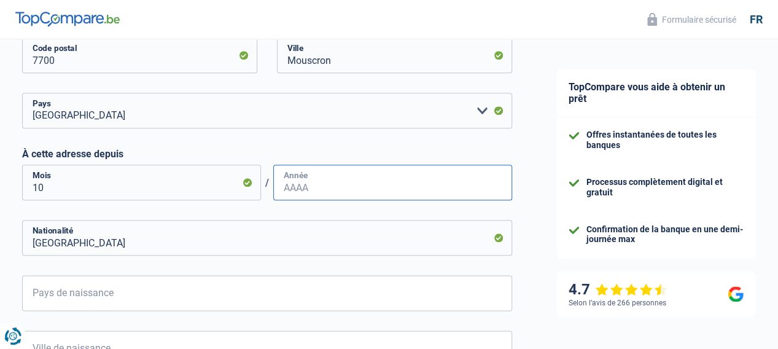
click at [314, 190] on input "Année" at bounding box center [392, 183] width 239 height 36
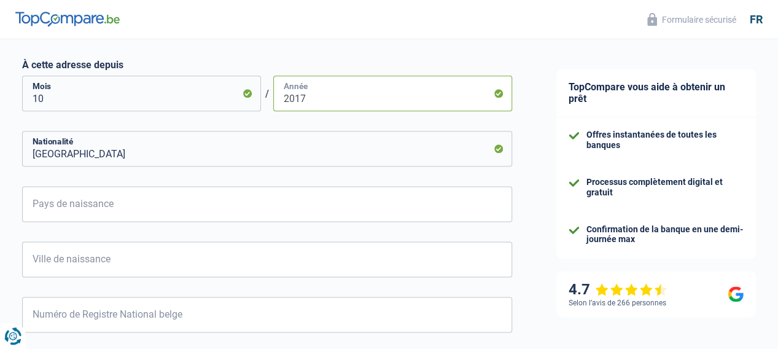
scroll to position [676, 0]
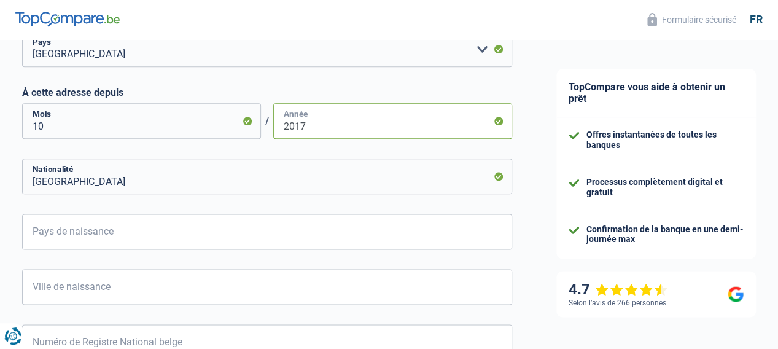
type input "2017"
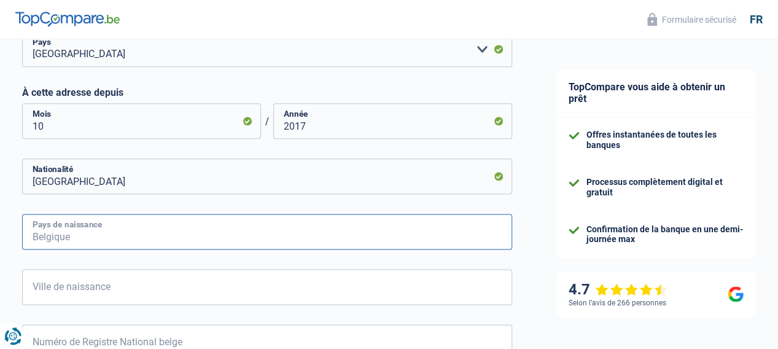
click at [231, 228] on input "Pays de naissance" at bounding box center [267, 232] width 490 height 36
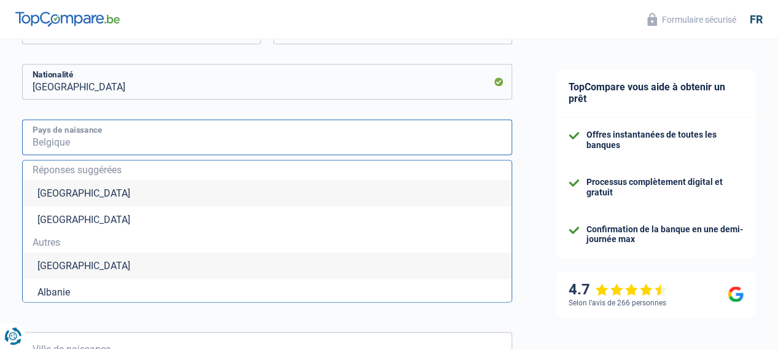
scroll to position [799, 0]
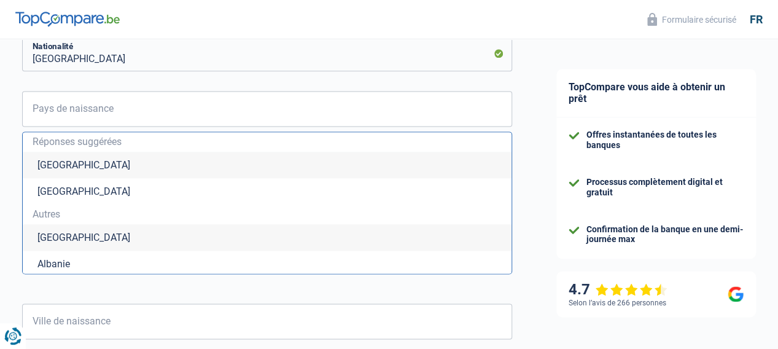
click at [110, 165] on li "Belgique" at bounding box center [267, 165] width 489 height 26
type input "Belgique"
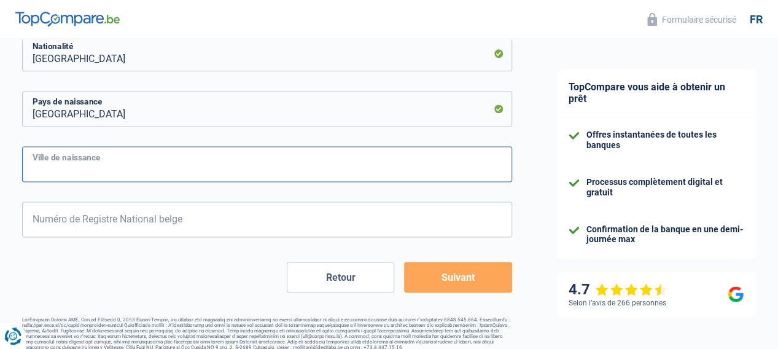
click at [212, 171] on input "Ville de naissance" at bounding box center [267, 164] width 490 height 36
type input "Mouscron"
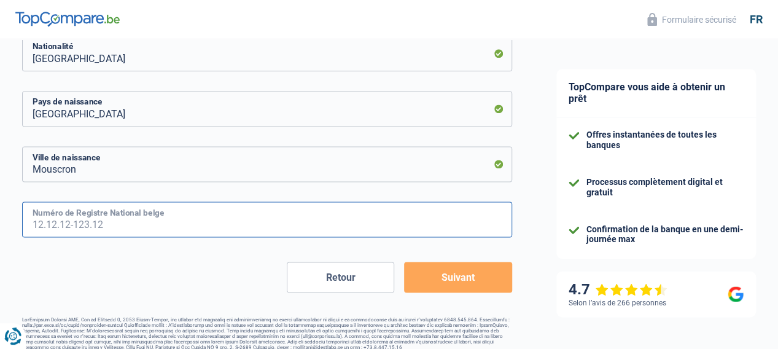
click at [227, 219] on input "Numéro de Registre National belge" at bounding box center [267, 219] width 490 height 36
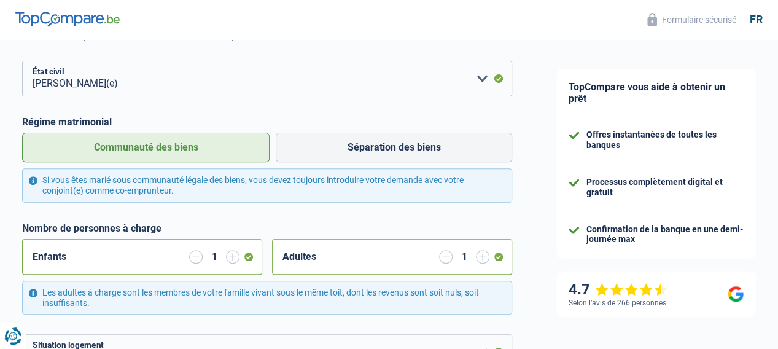
scroll to position [136, 0]
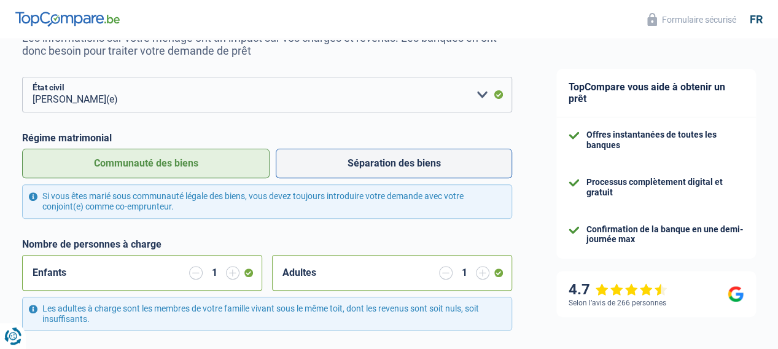
click at [335, 173] on label "Séparation des biens" at bounding box center [394, 163] width 236 height 29
click at [335, 173] on input "Séparation des biens" at bounding box center [394, 163] width 236 height 29
radio input "true"
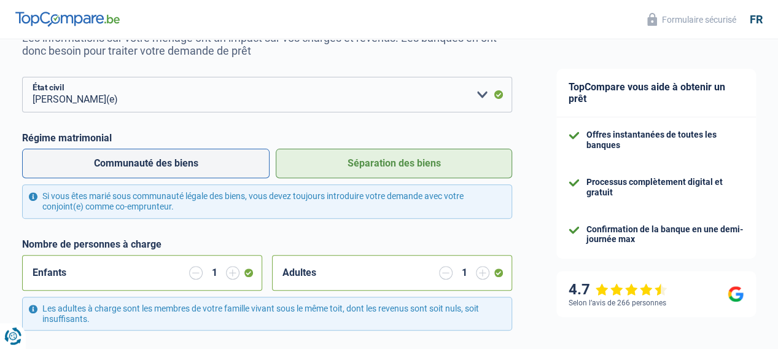
click at [182, 168] on label "Communauté des biens" at bounding box center [146, 163] width 248 height 29
click at [182, 168] on input "Communauté des biens" at bounding box center [146, 163] width 248 height 29
radio input "true"
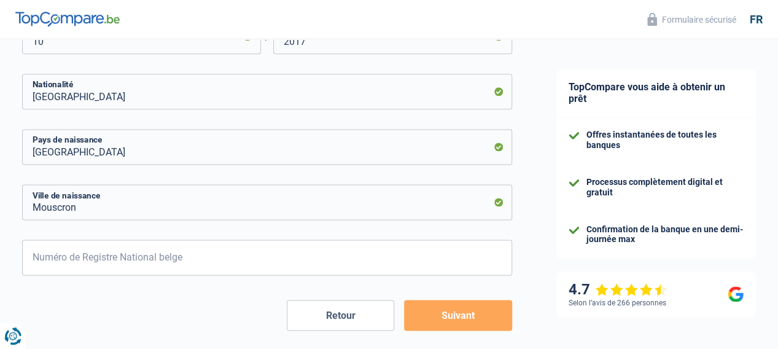
scroll to position [811, 0]
